Goal: Information Seeking & Learning: Find specific fact

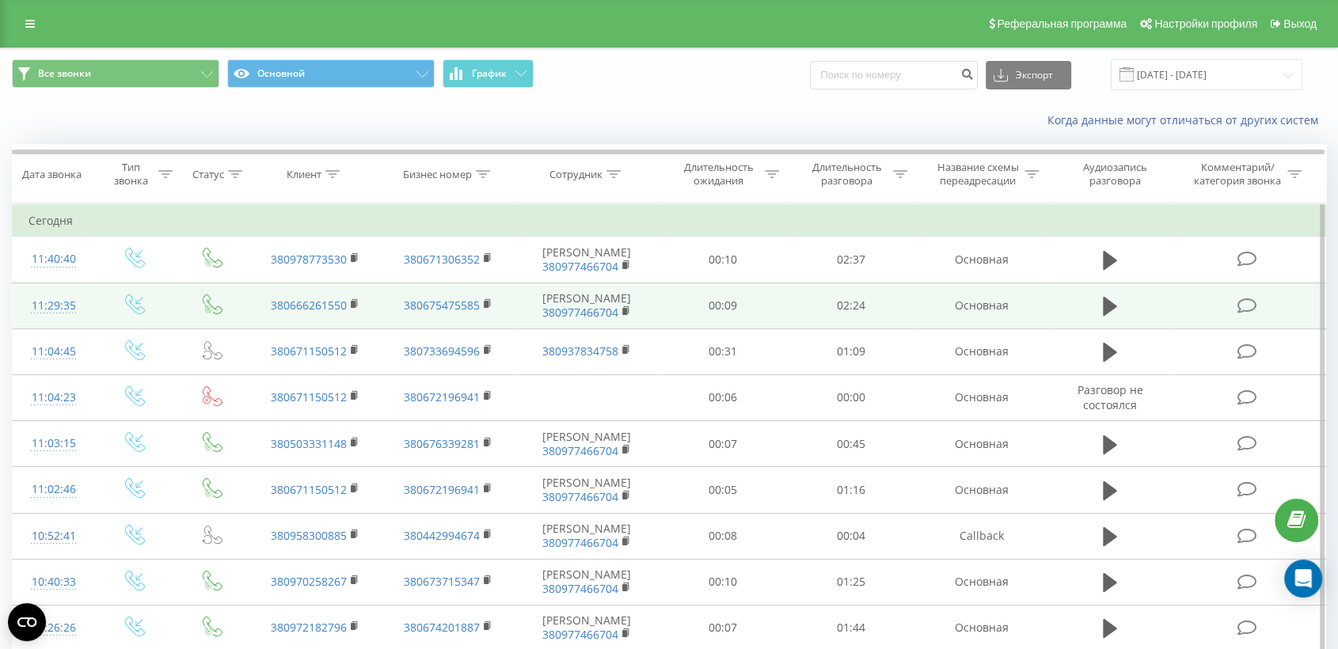
click at [1192, 312] on td at bounding box center [1249, 306] width 154 height 46
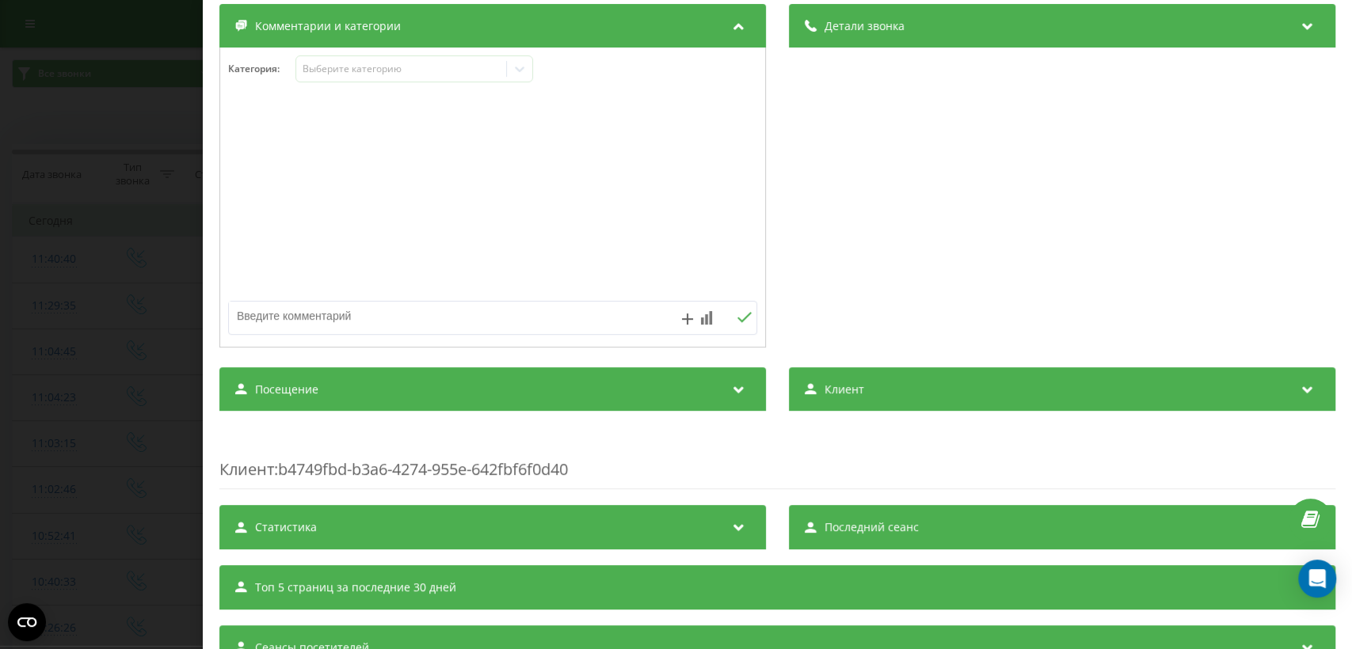
scroll to position [257, 0]
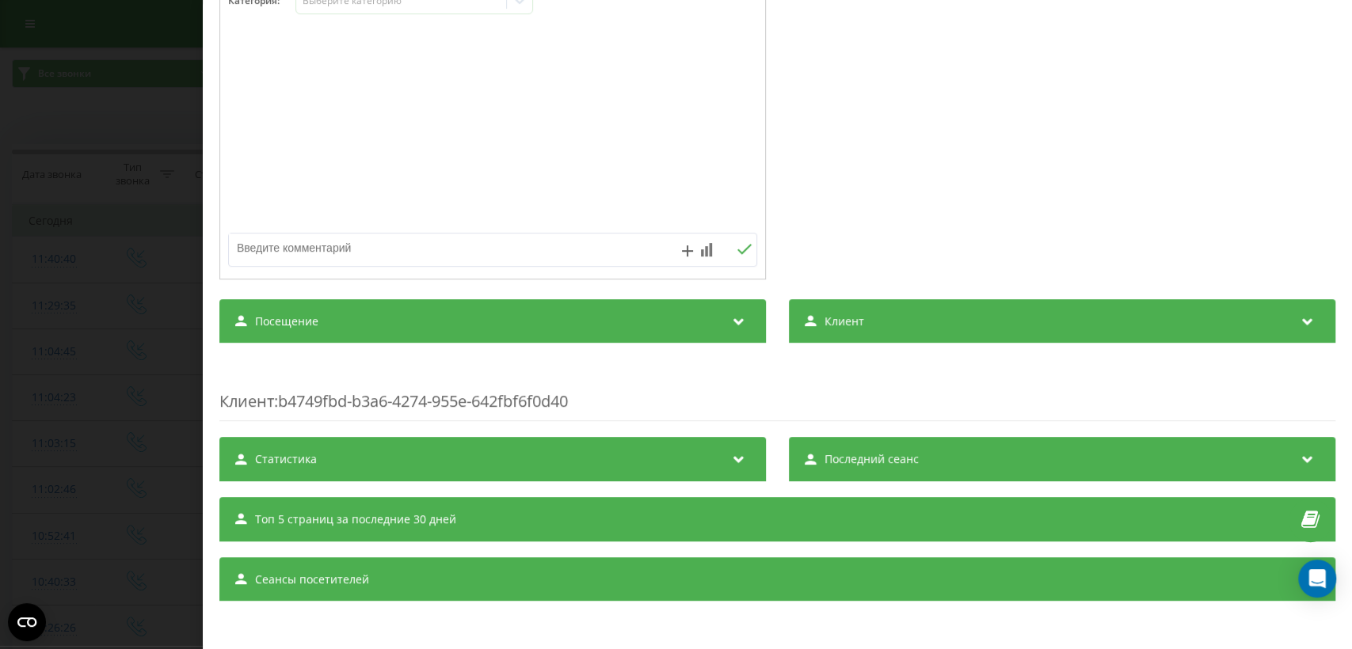
click at [688, 318] on div "Посещение" at bounding box center [492, 321] width 546 height 44
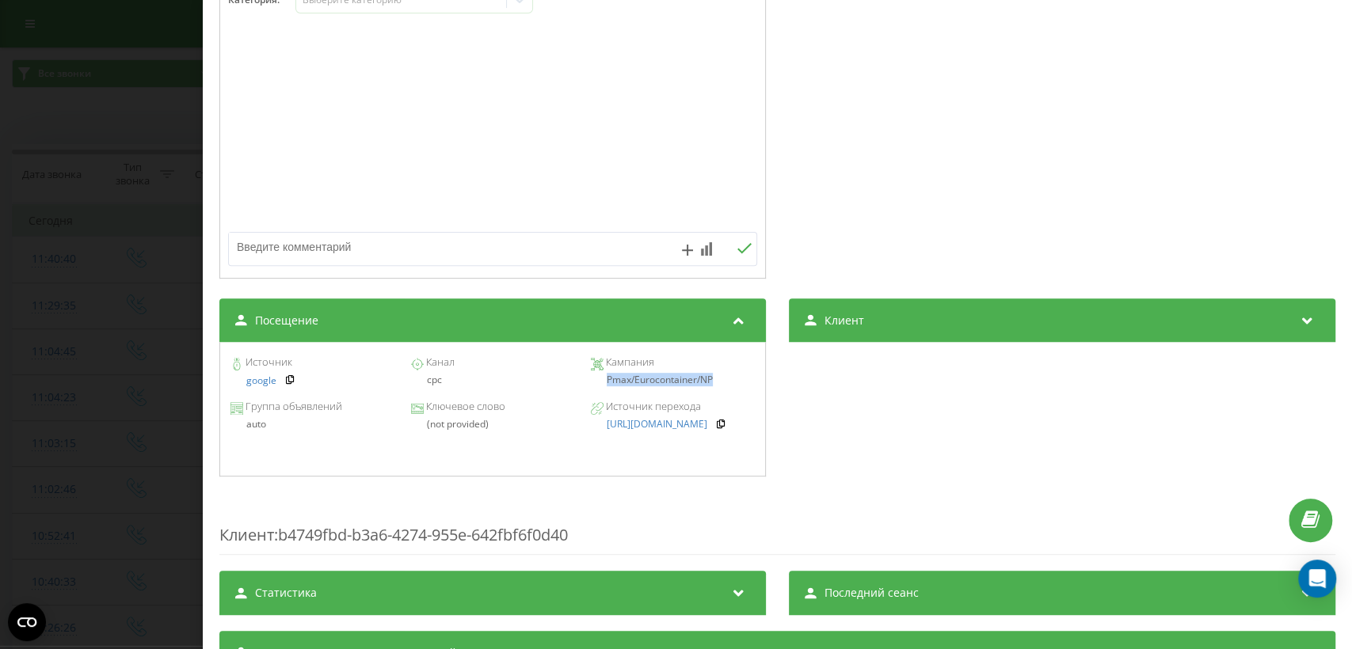
drag, startPoint x: 597, startPoint y: 385, endPoint x: 710, endPoint y: 385, distance: 113.2
click at [710, 385] on div "Pmax/Eurocontainer/NP" at bounding box center [673, 380] width 164 height 11
copy div "Pmax/Eurocontainer/NP"
click at [139, 408] on div "Звонок : ua2_-1755592175.1200875 1 x - 02:25 00:00 00:00 Транскрипция Для анали…" at bounding box center [676, 324] width 1352 height 649
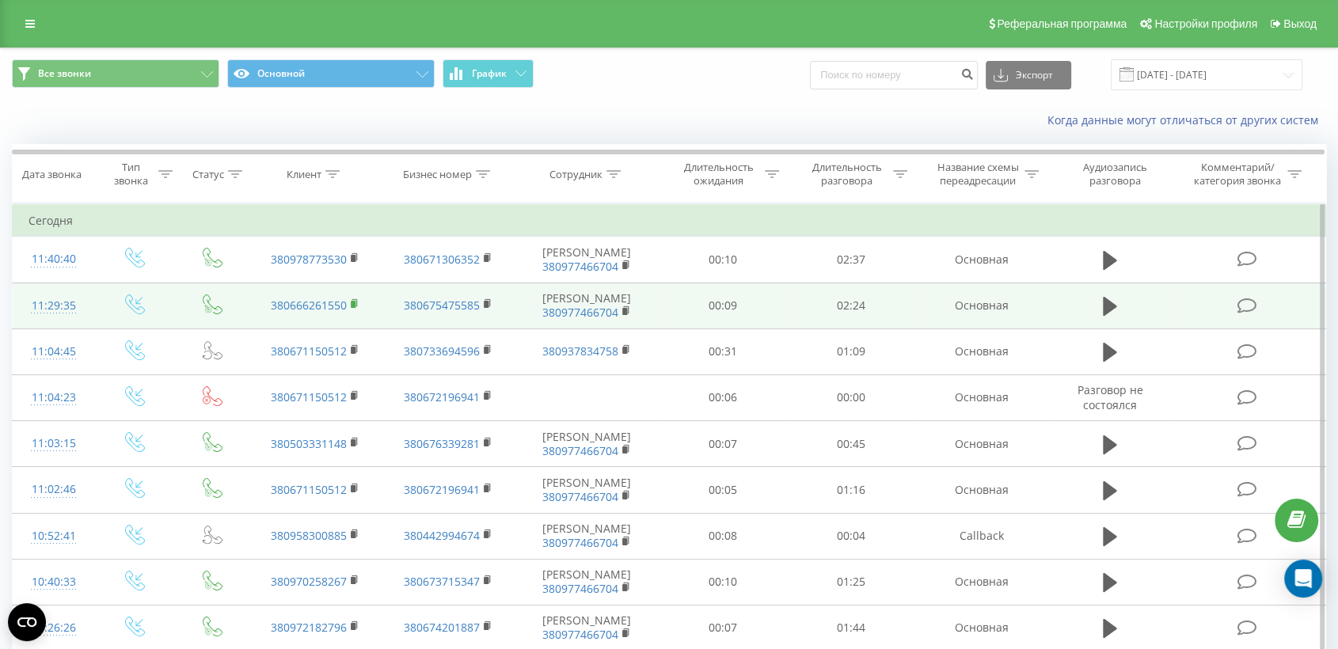
click at [355, 302] on rect at bounding box center [353, 304] width 5 height 7
click at [1174, 302] on td at bounding box center [1249, 306] width 154 height 46
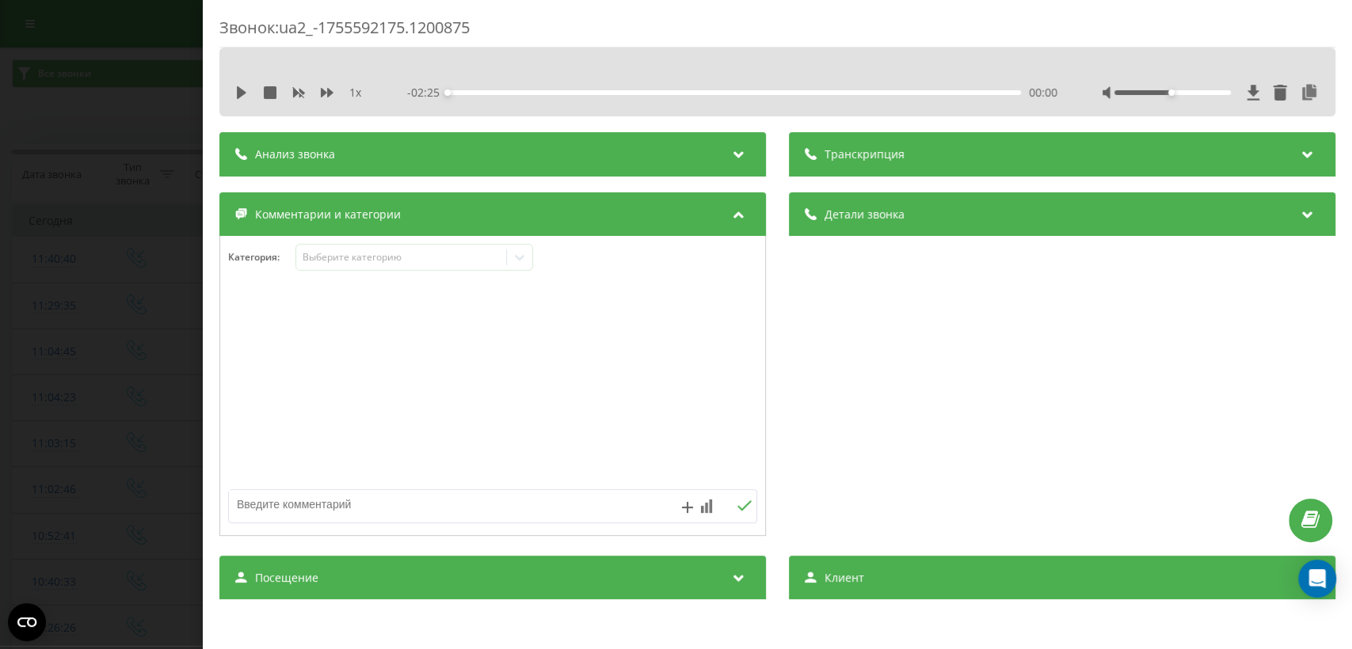
click at [683, 569] on div "Посещение" at bounding box center [492, 578] width 546 height 44
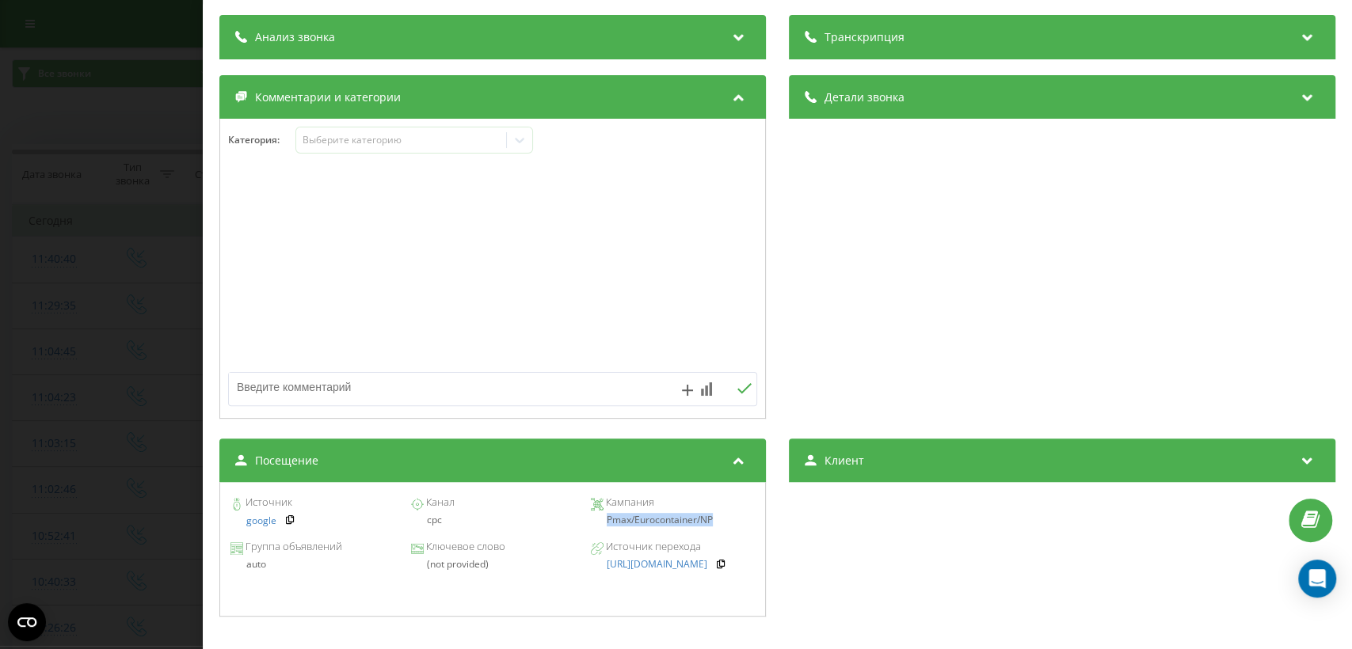
drag, startPoint x: 599, startPoint y: 521, endPoint x: 744, endPoint y: 521, distance: 144.9
click at [744, 521] on div "Pmax/Eurocontainer/NP" at bounding box center [673, 520] width 164 height 11
copy div "Pmax/Eurocontainer/NP"
click at [135, 268] on div "Звонок : ua2_-1755592175.1200875 1 x - 02:25 00:00 00:00 Транскрипция Для анали…" at bounding box center [676, 324] width 1352 height 649
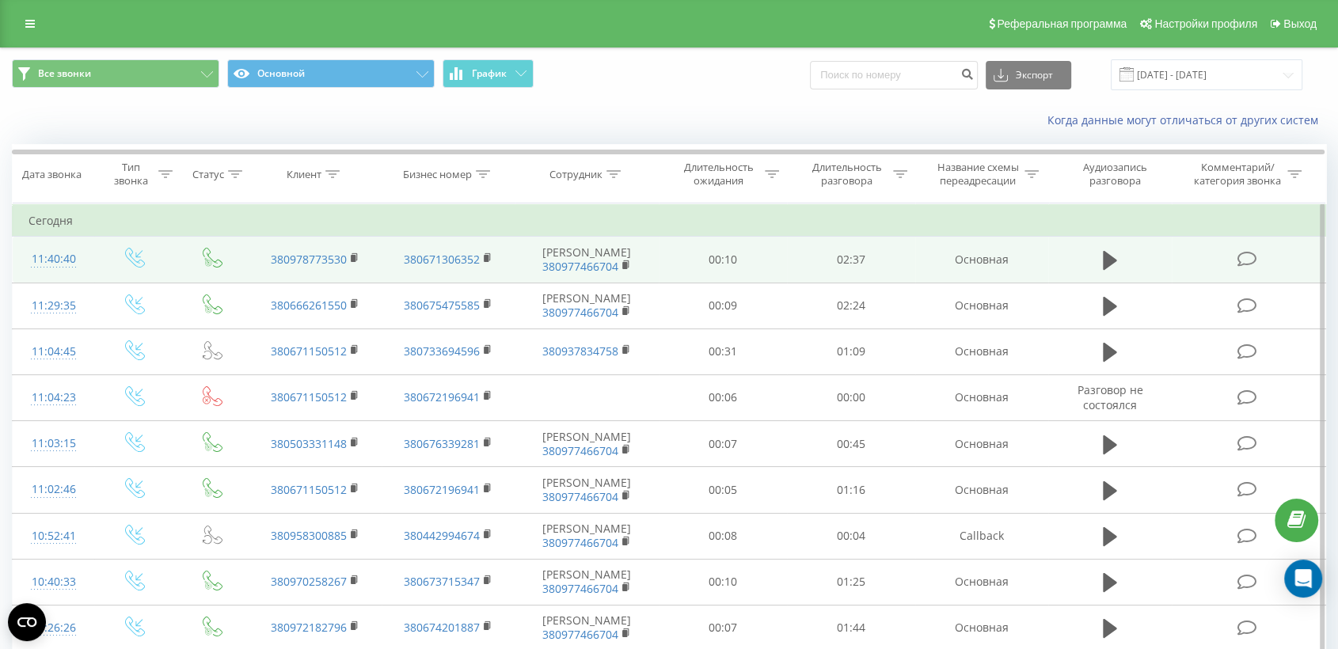
click at [1177, 259] on td at bounding box center [1249, 260] width 154 height 46
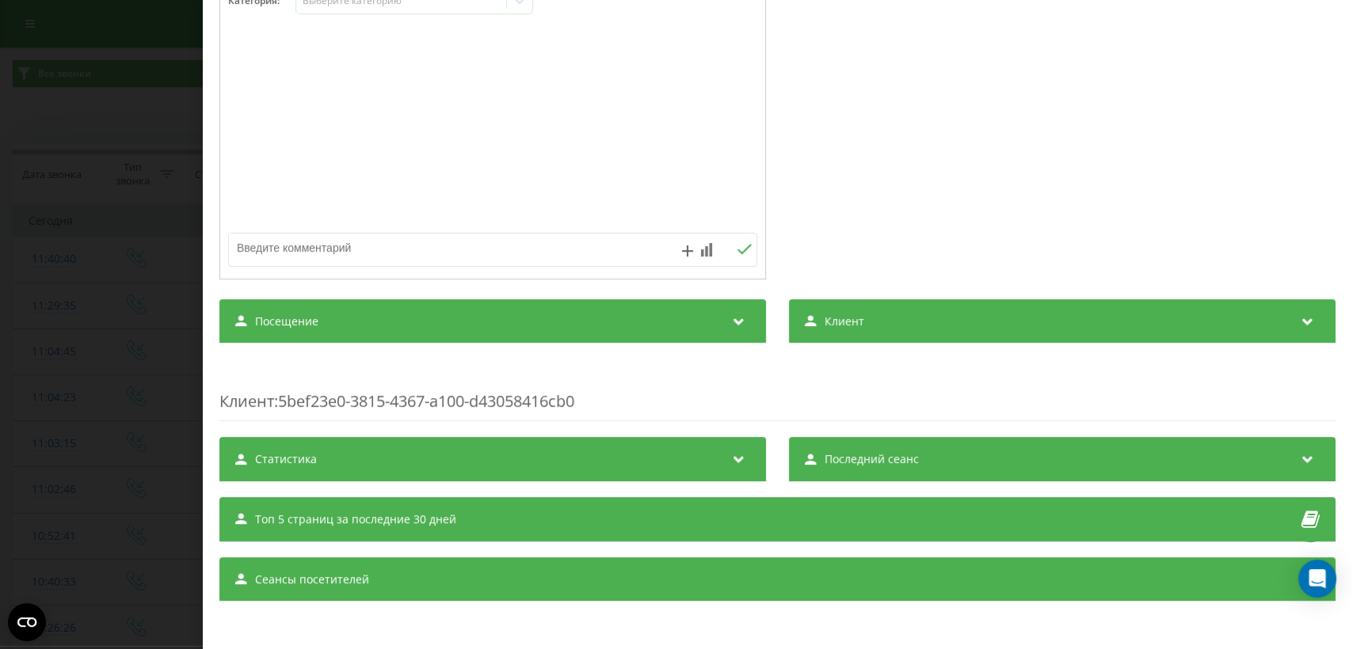
click at [662, 323] on div "Посещение" at bounding box center [492, 321] width 546 height 44
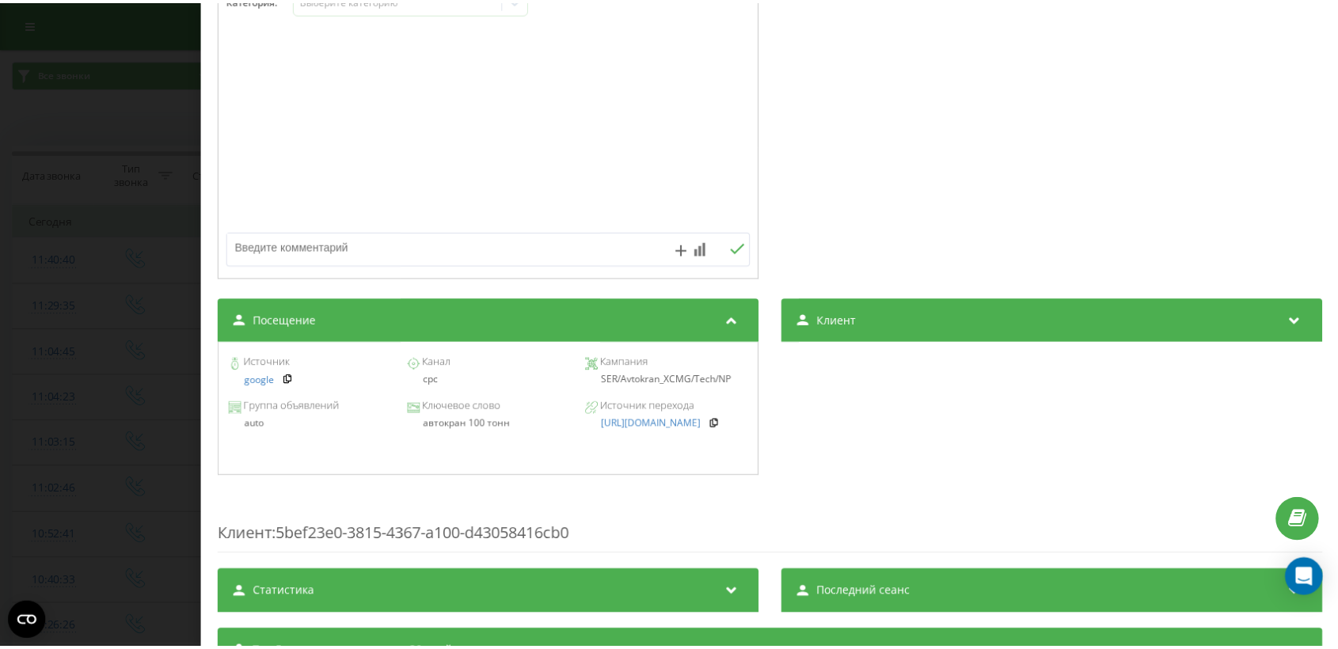
scroll to position [375, 0]
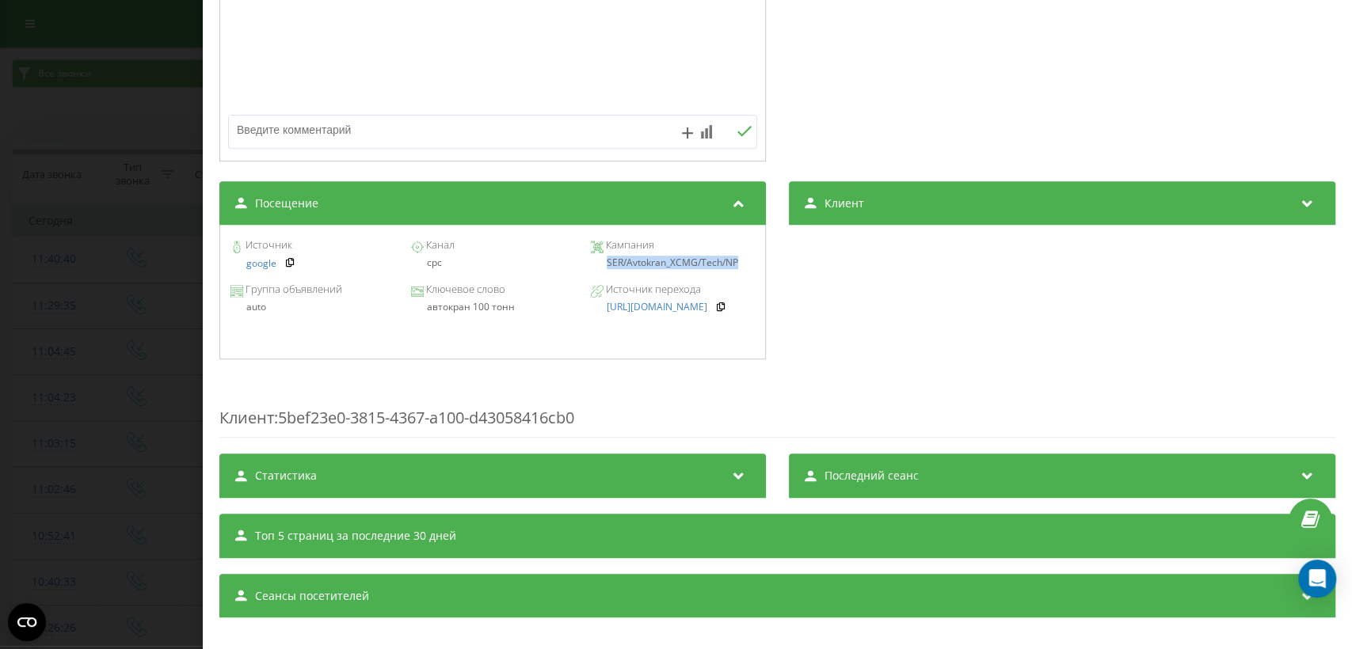
drag, startPoint x: 603, startPoint y: 266, endPoint x: 740, endPoint y: 265, distance: 137.8
click at [740, 265] on div "SER/Avtokran_XCMG/Tech/NP" at bounding box center [673, 262] width 164 height 11
copy div "SER/Avtokran_XCMG/Tech/NP"
click at [93, 310] on div "Звонок : ua13_-1755592840.1178462 1 x - 02:37 00:00 00:00 Транскрипция Для анал…" at bounding box center [676, 324] width 1352 height 649
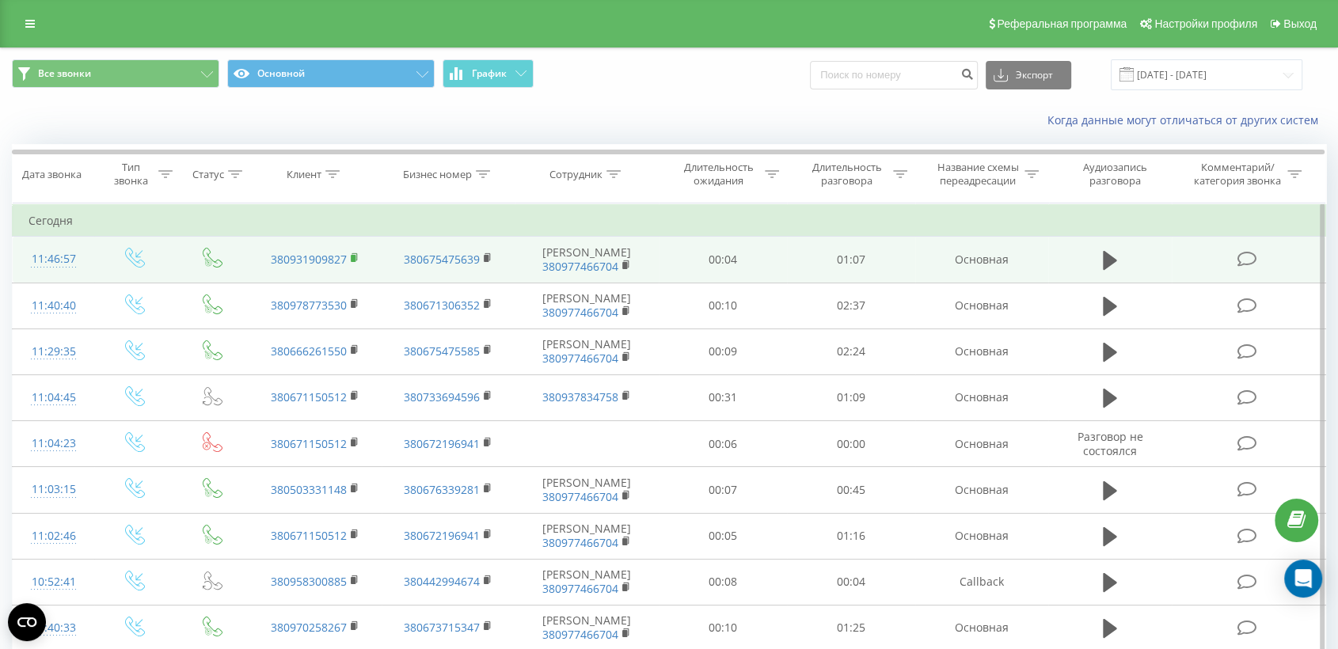
click at [355, 258] on rect at bounding box center [353, 258] width 5 height 7
click at [1193, 270] on td at bounding box center [1249, 260] width 154 height 46
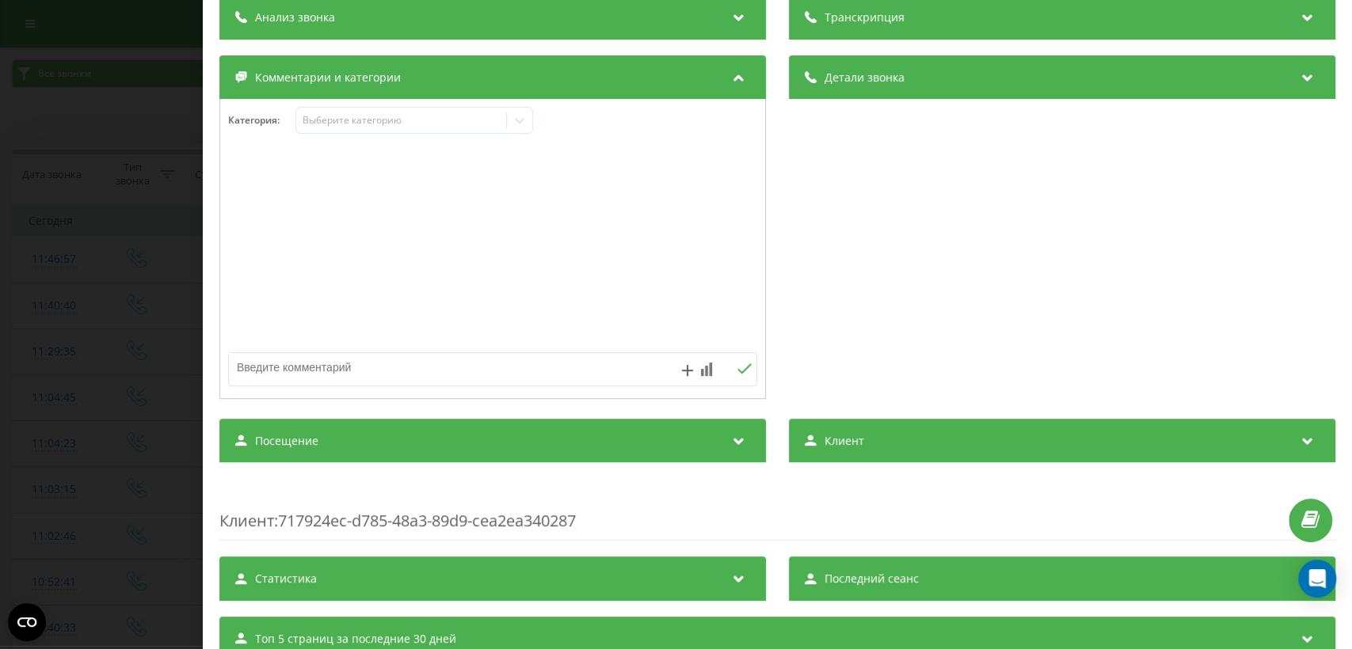
scroll to position [205, 0]
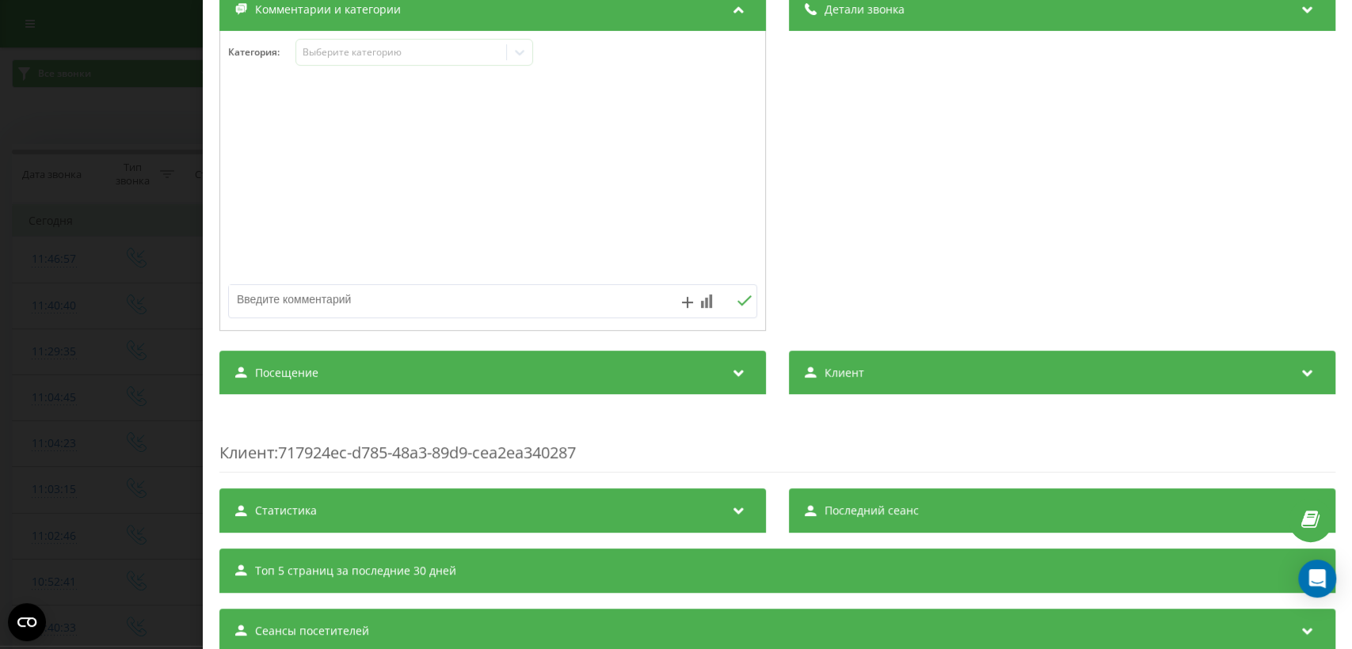
click at [662, 364] on div "Посещение" at bounding box center [492, 373] width 546 height 44
